Goal: Information Seeking & Learning: Learn about a topic

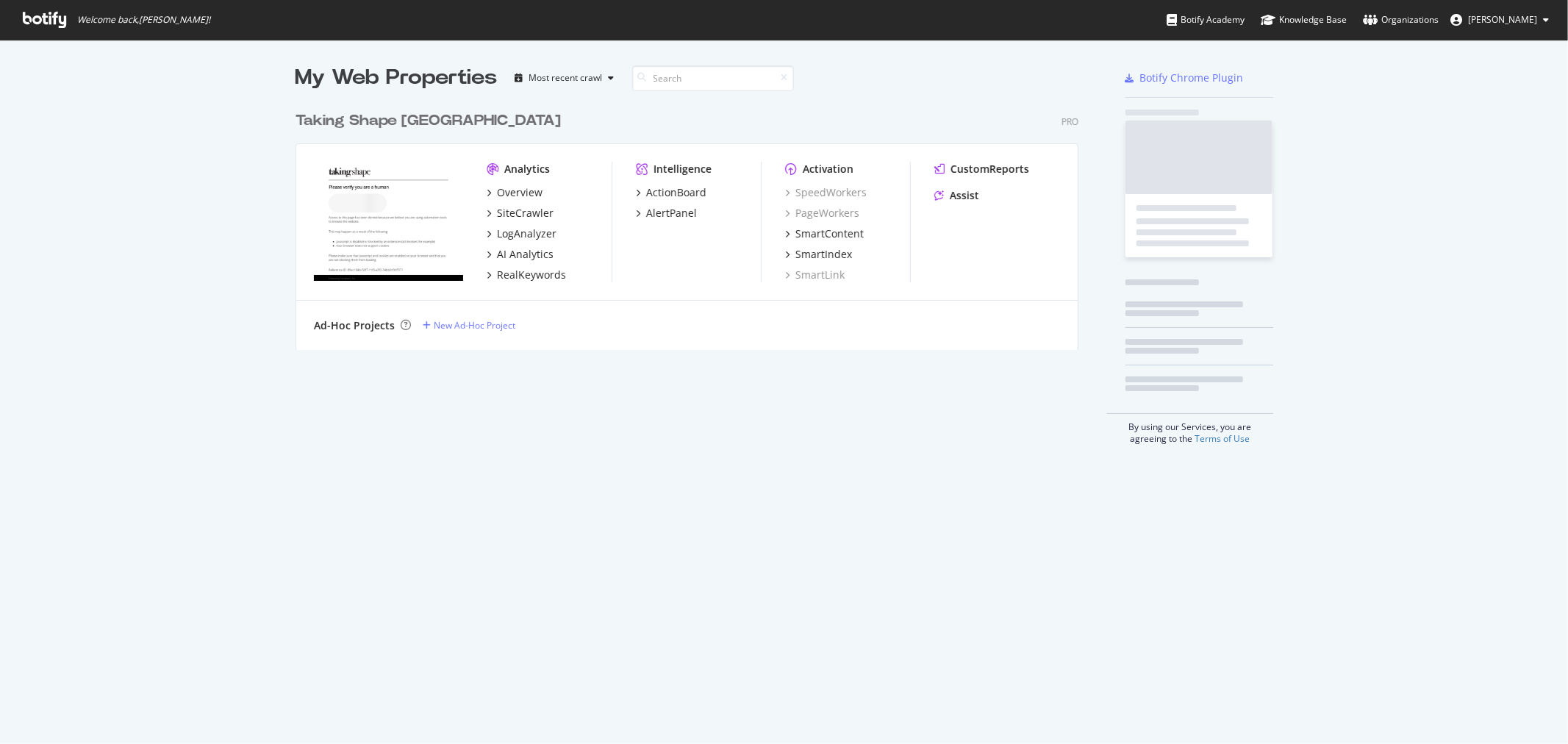
scroll to position [731, 1543]
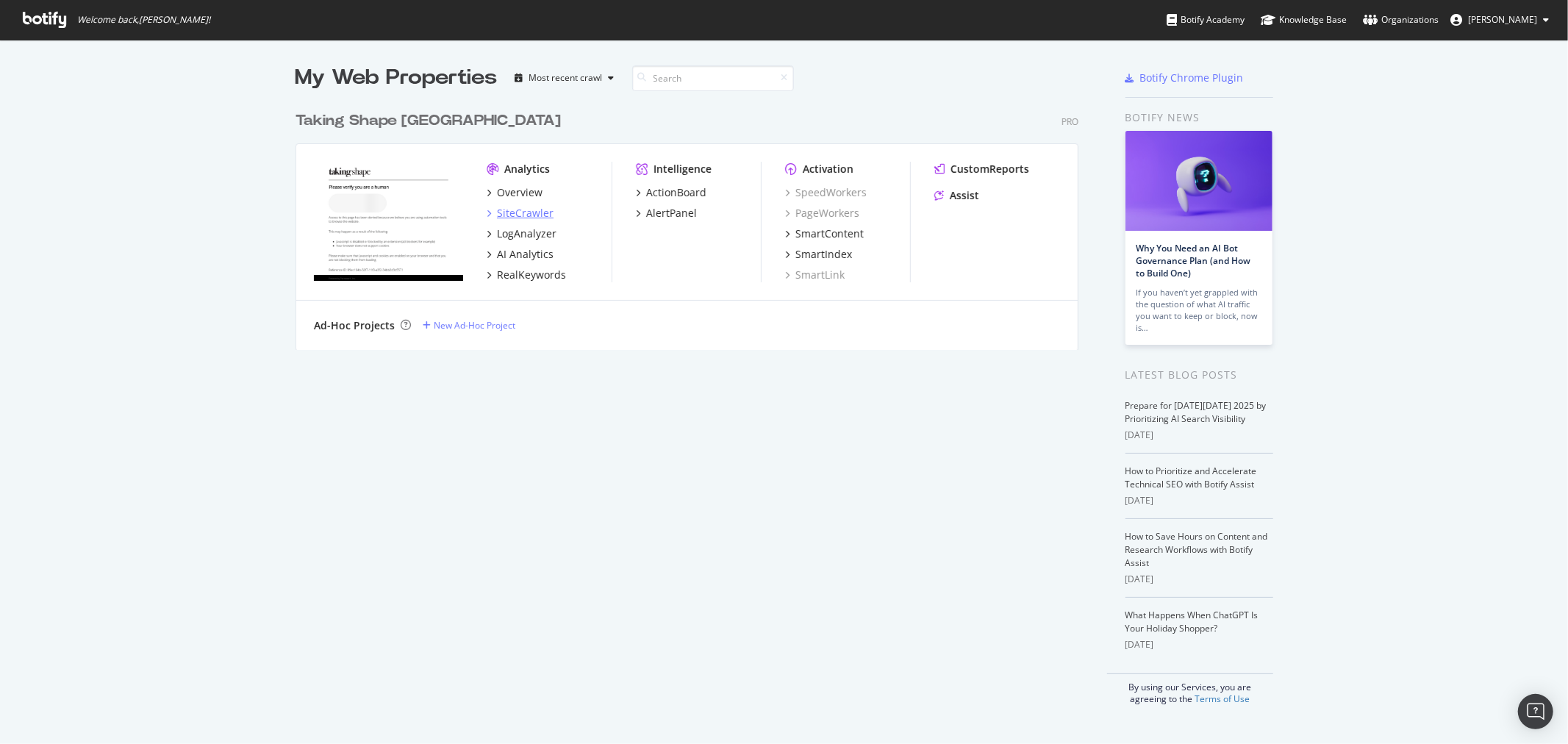
click at [510, 210] on div "SiteCrawler" at bounding box center [525, 213] width 57 height 14
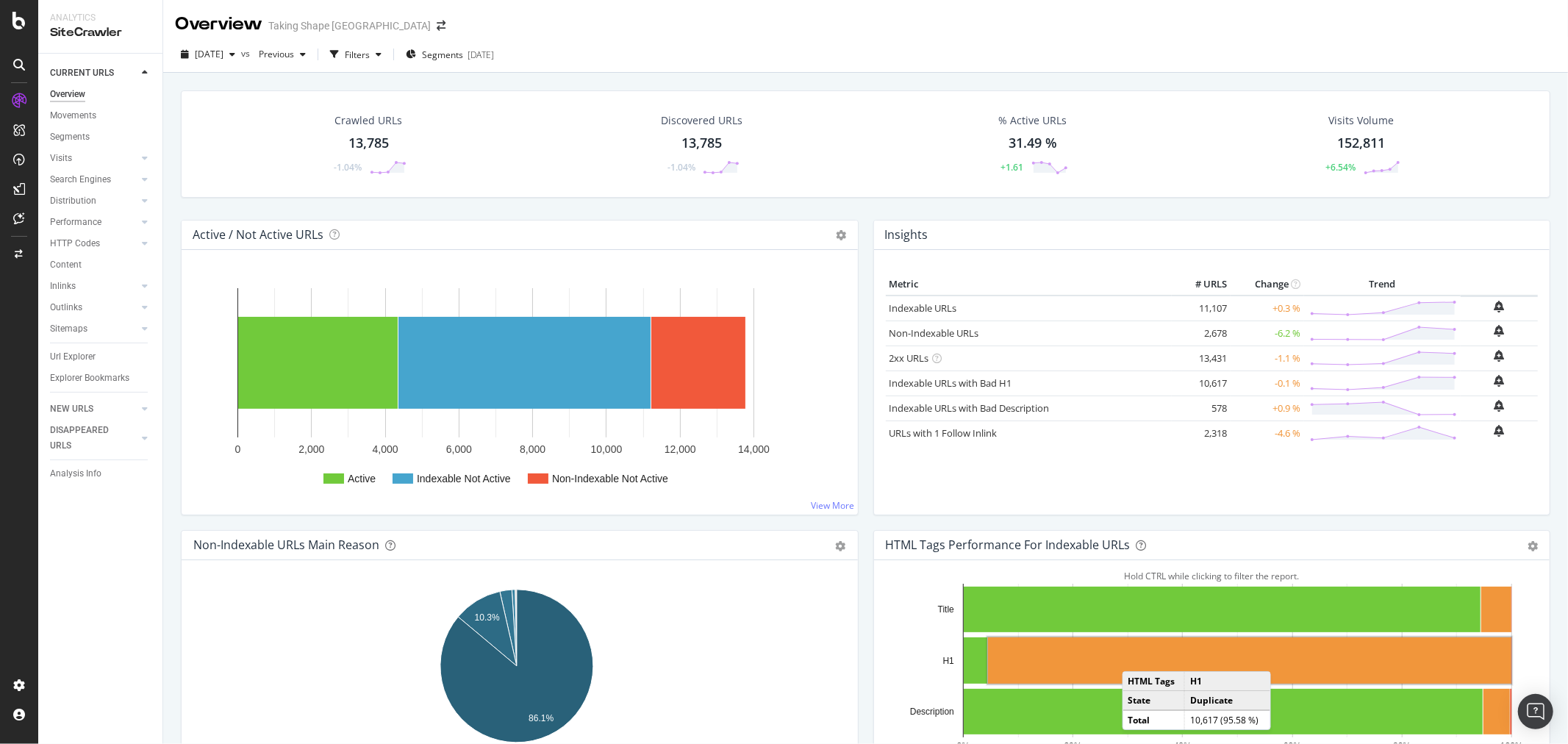
click at [1131, 657] on rect "A chart." at bounding box center [1249, 660] width 523 height 46
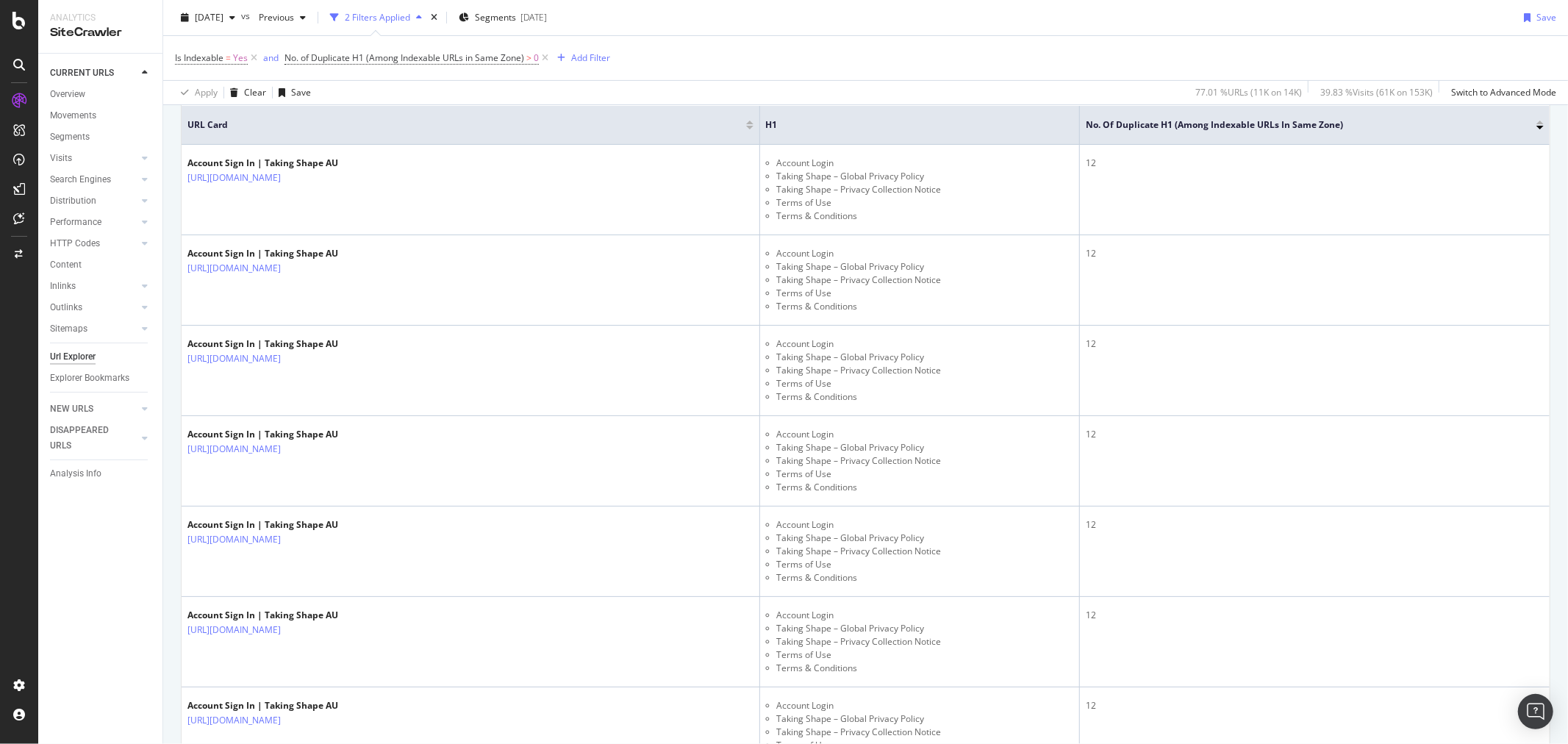
scroll to position [408, 0]
